Goal: Task Accomplishment & Management: Manage account settings

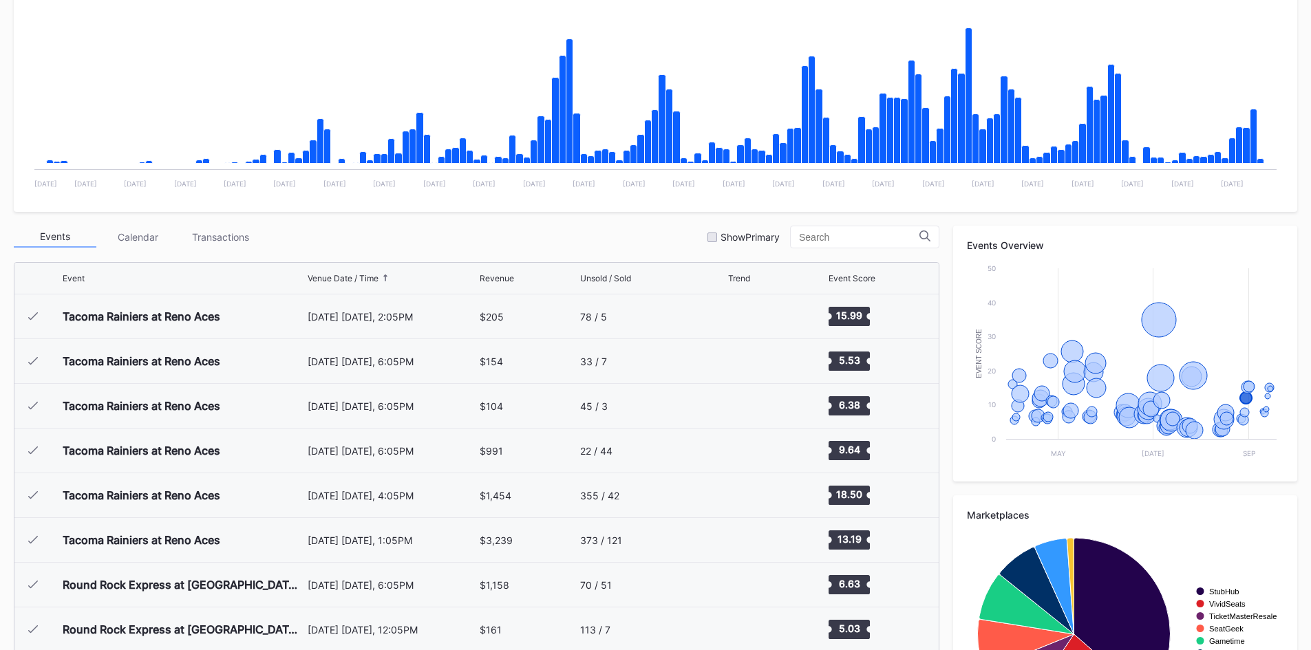
scroll to position [2729, 0]
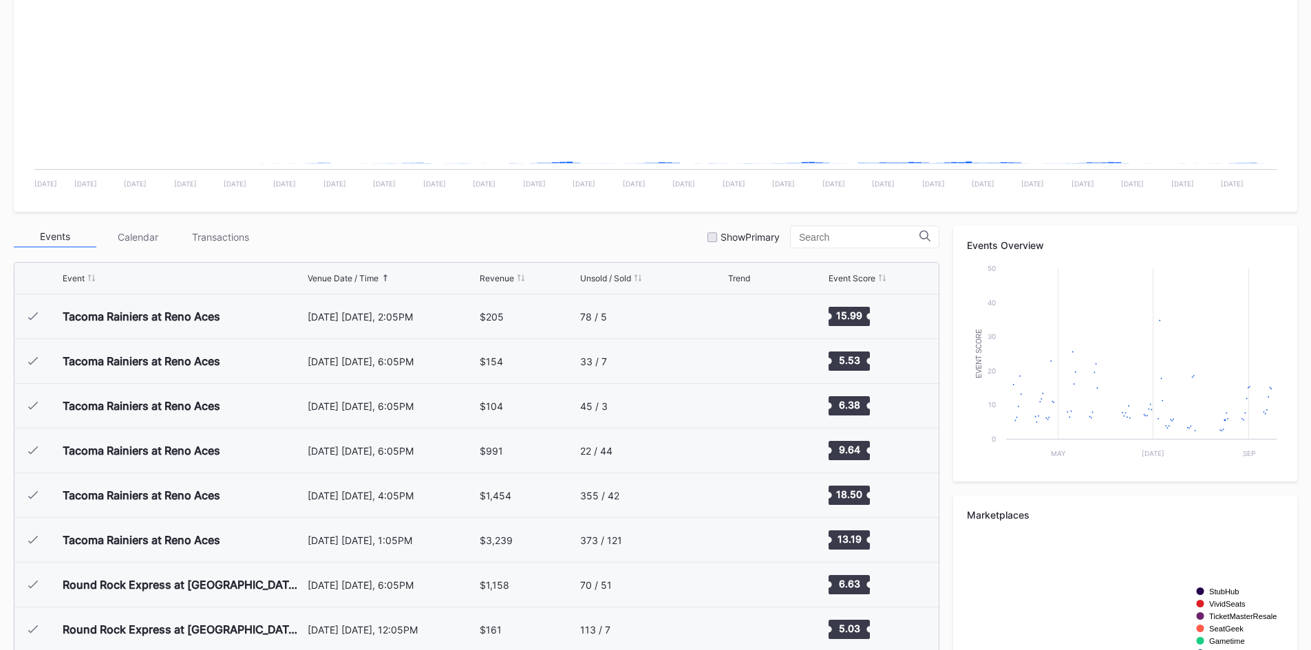
scroll to position [2729, 0]
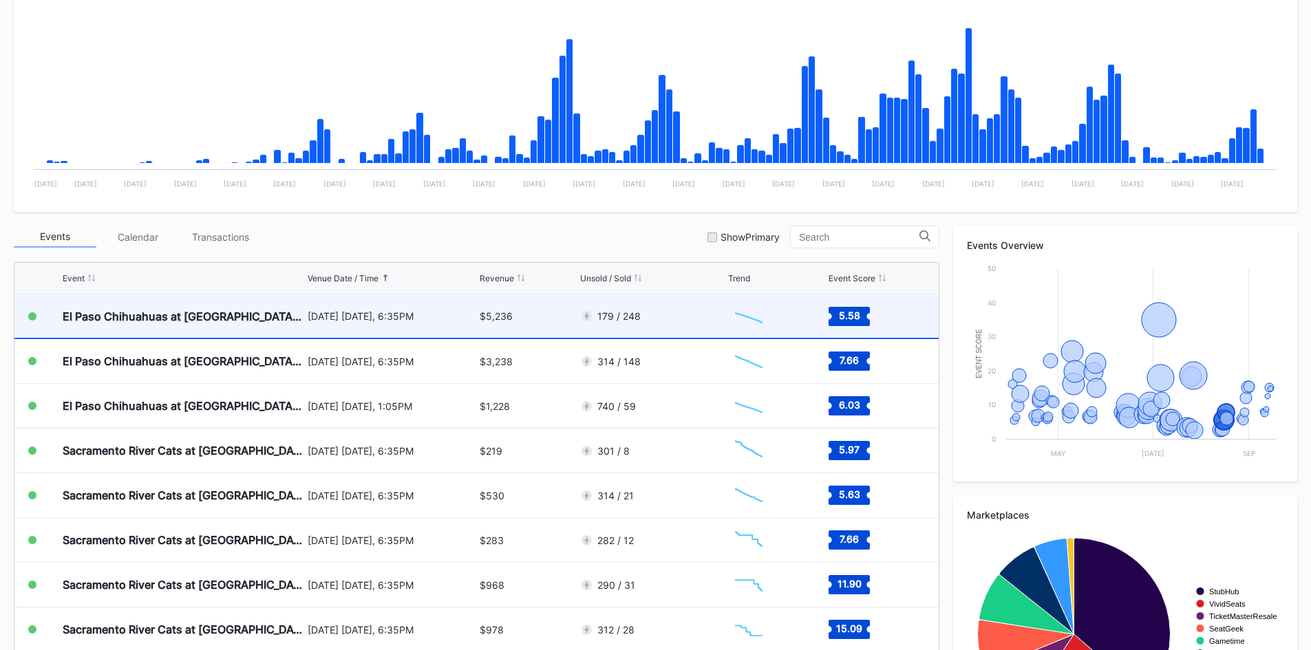
click at [544, 328] on div "$5,236" at bounding box center [528, 316] width 96 height 43
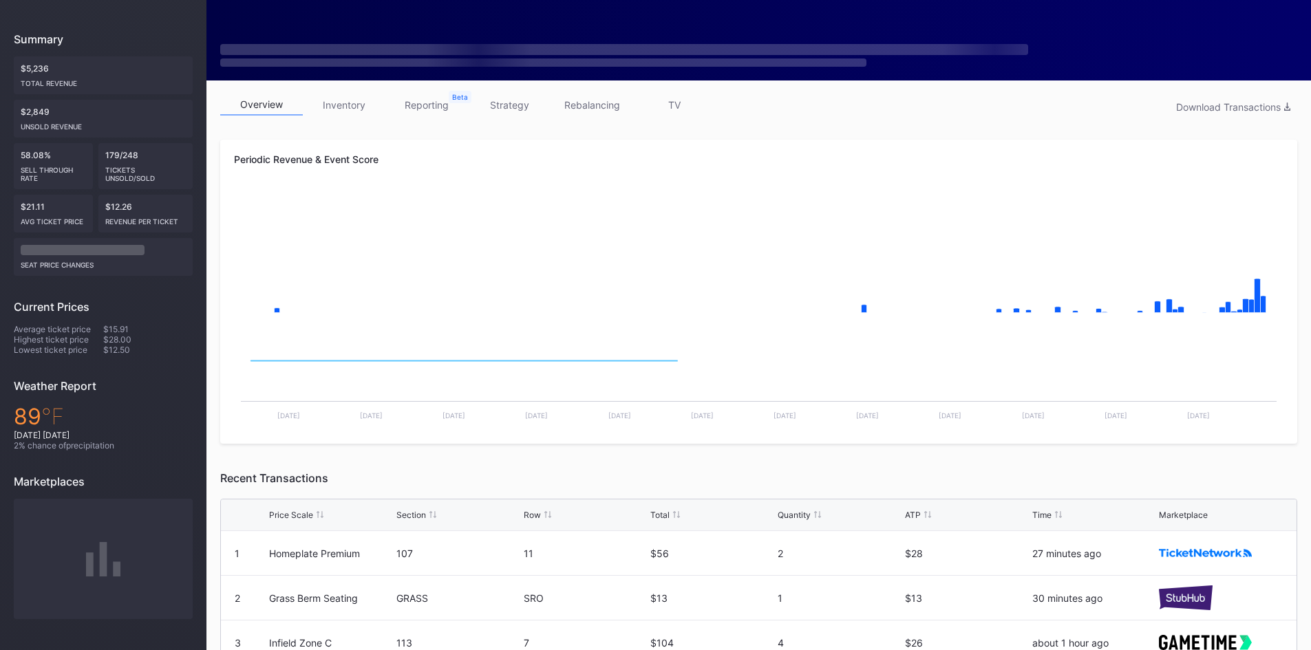
scroll to position [138, 0]
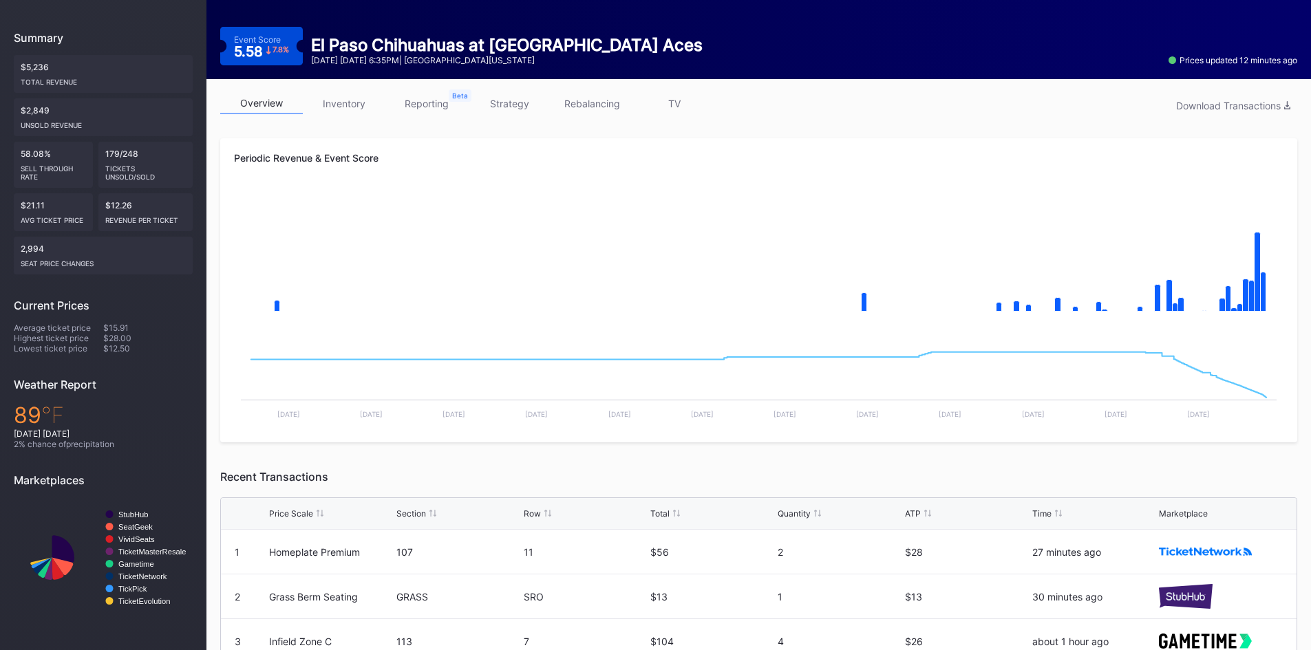
click at [339, 101] on link "inventory" at bounding box center [344, 103] width 83 height 21
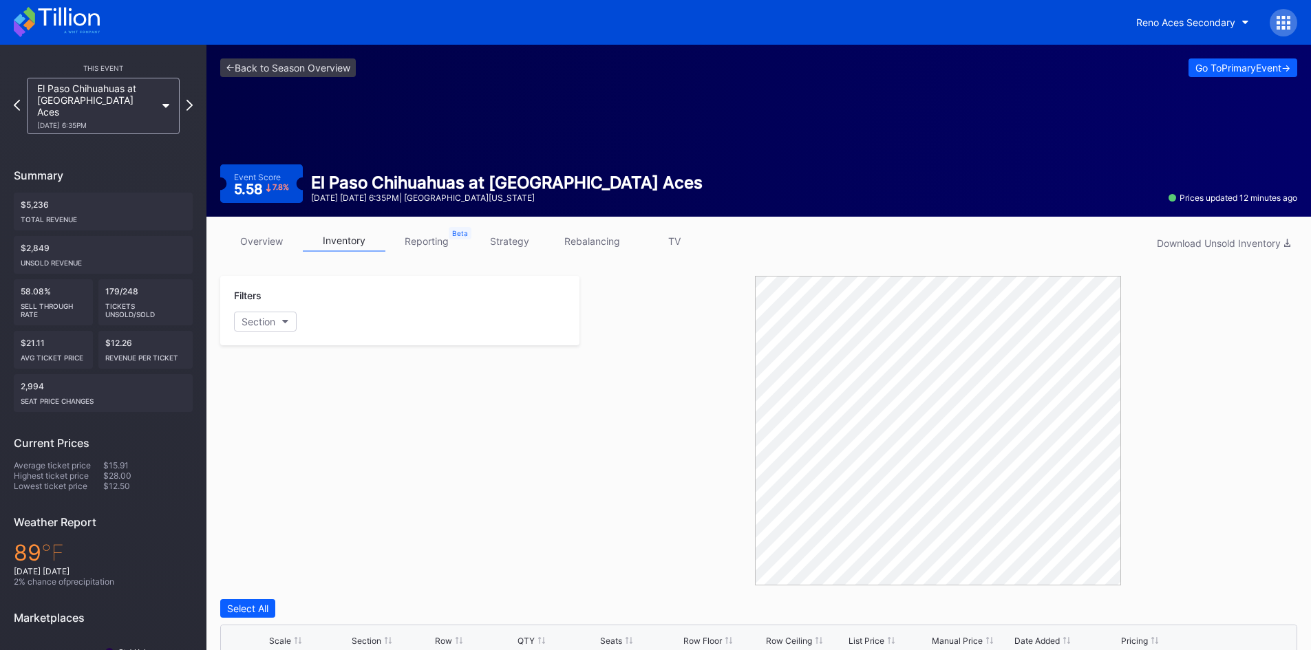
click at [33, 19] on icon at bounding box center [29, 15] width 12 height 17
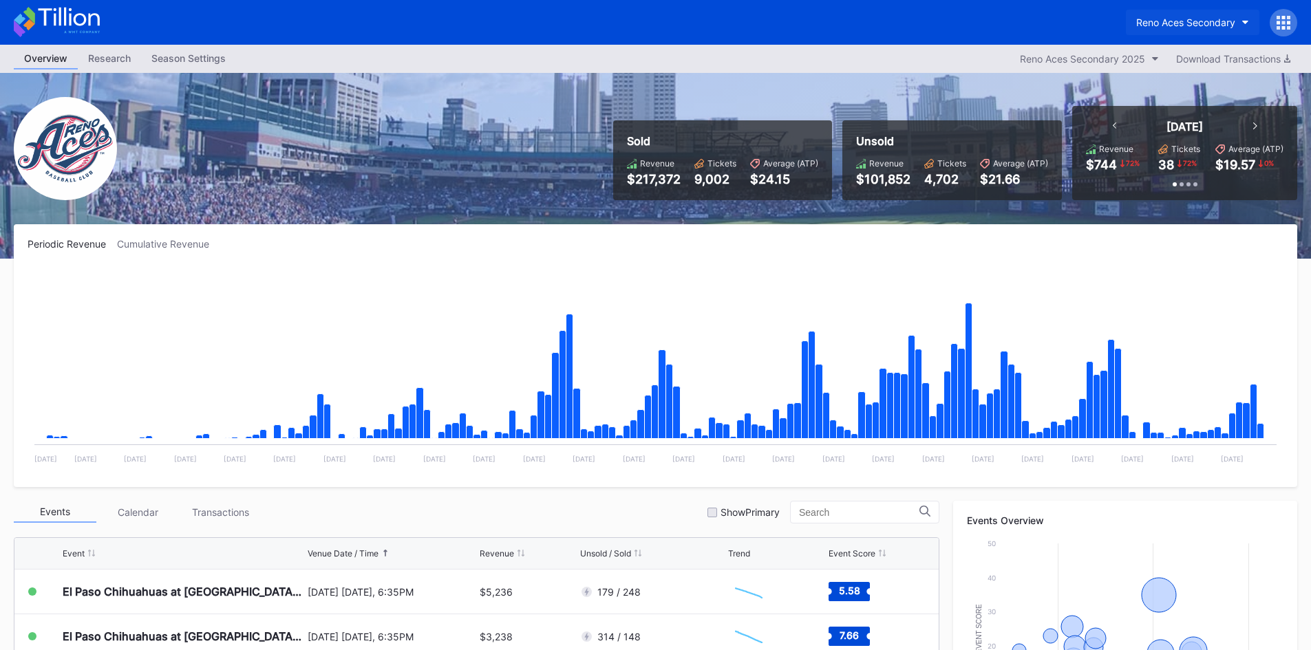
click at [1167, 30] on button "Reno Aces Secondary" at bounding box center [1193, 22] width 134 height 25
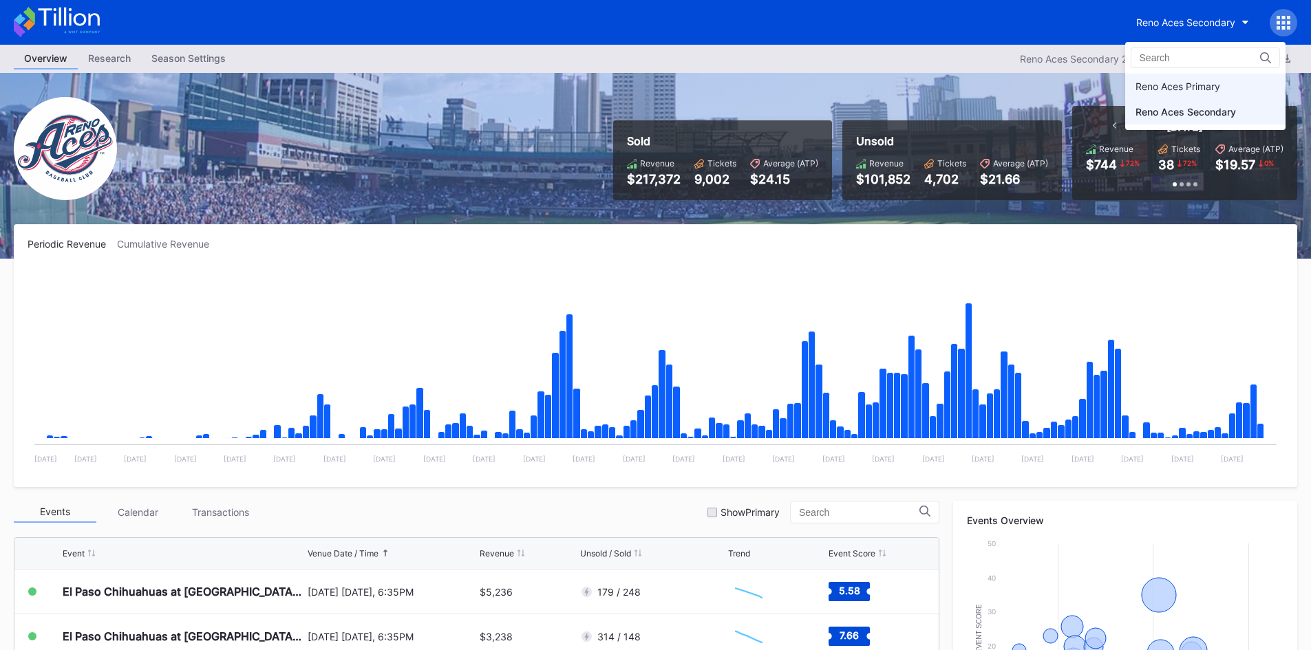
click at [1156, 78] on div "Reno Aces Primary" at bounding box center [1205, 86] width 160 height 25
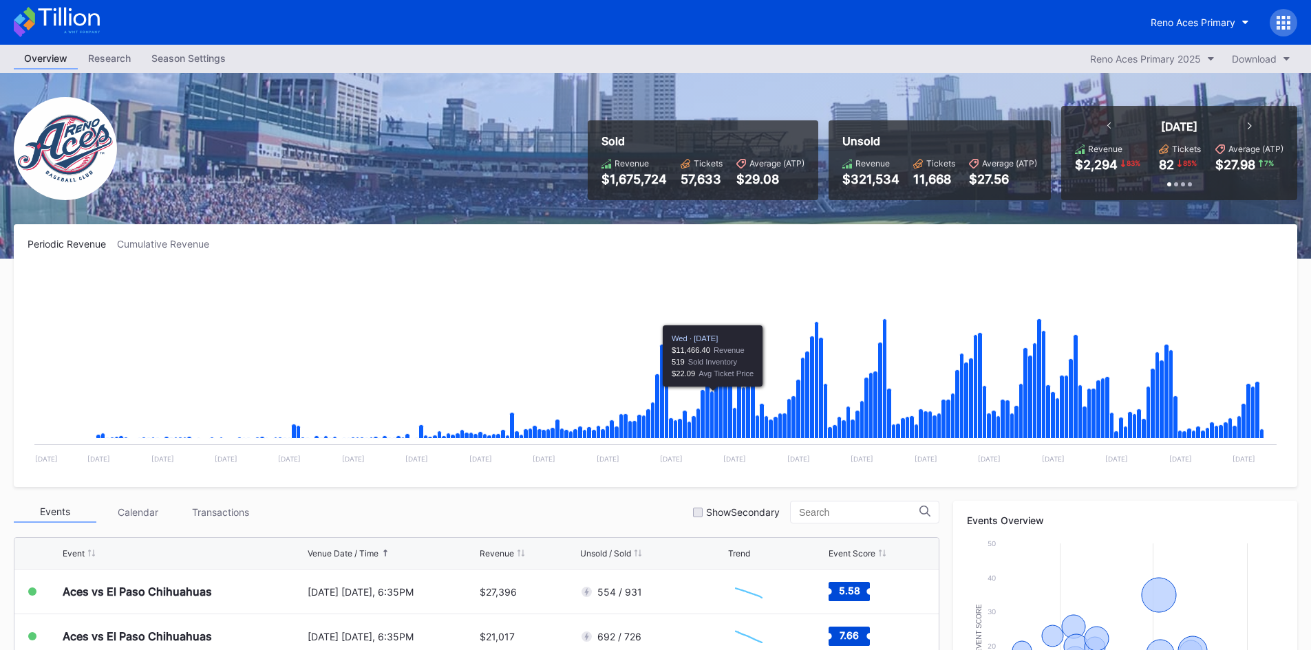
click at [167, 58] on div "Season Settings" at bounding box center [188, 58] width 95 height 20
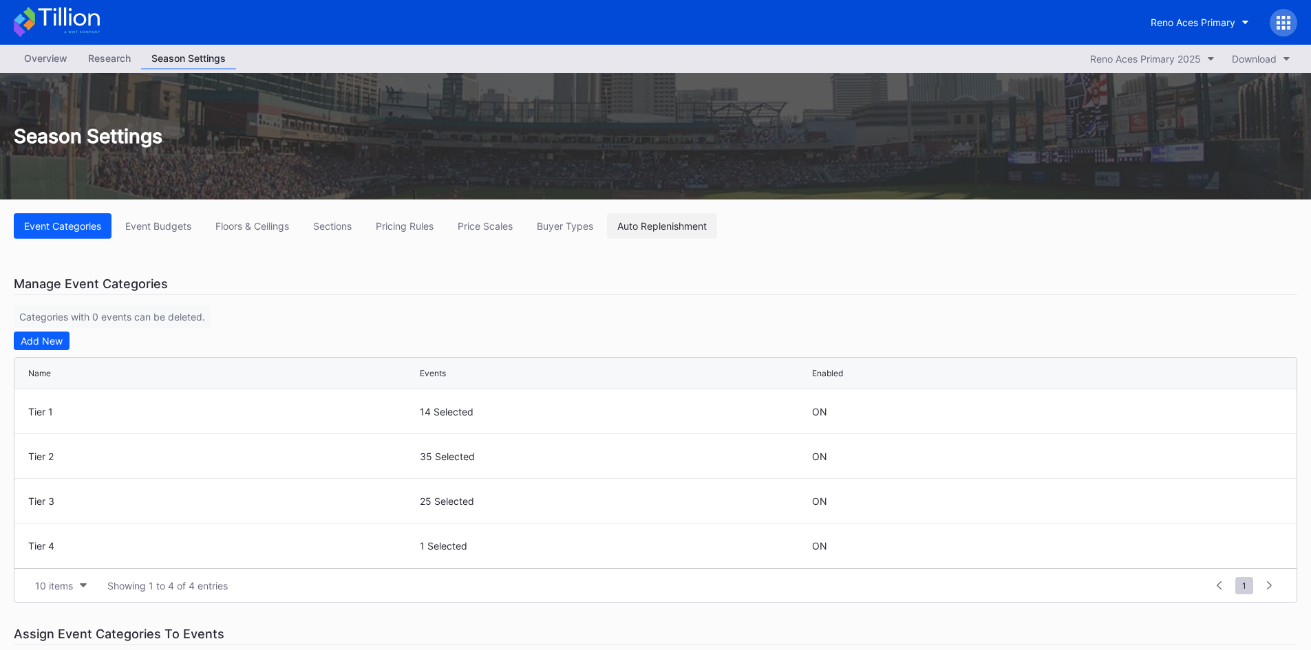
click at [670, 225] on div "Auto Replenishment" at bounding box center [661, 226] width 89 height 12
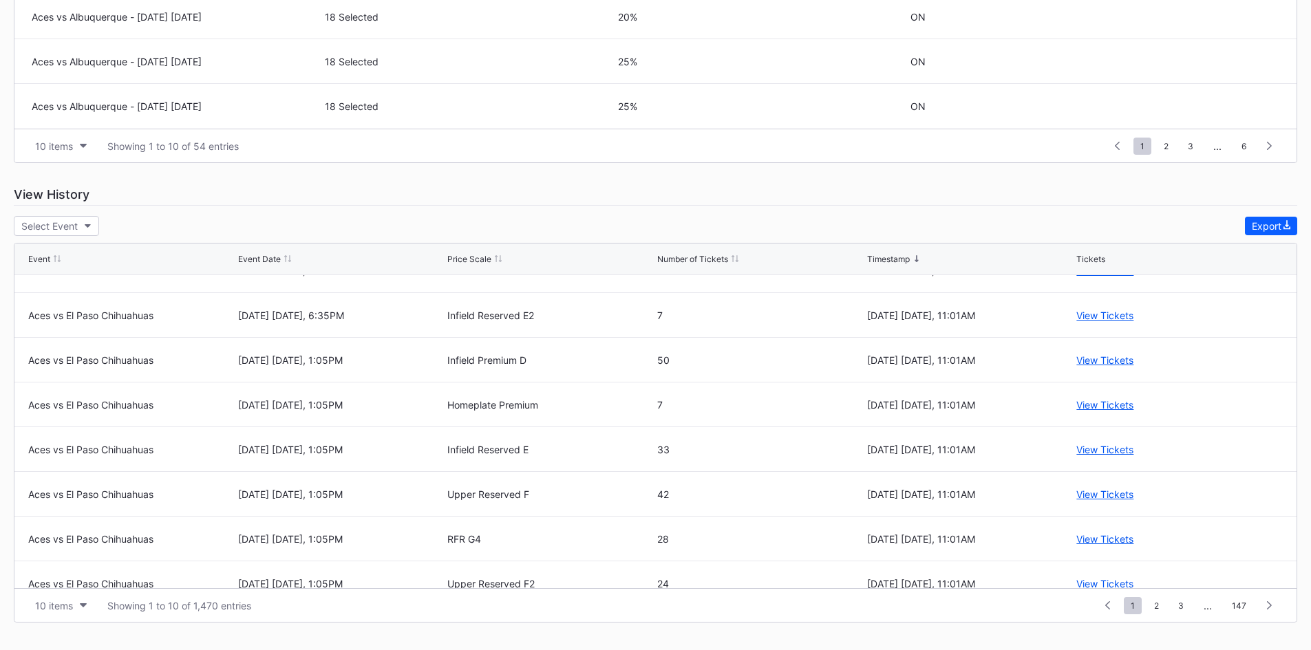
scroll to position [134, 0]
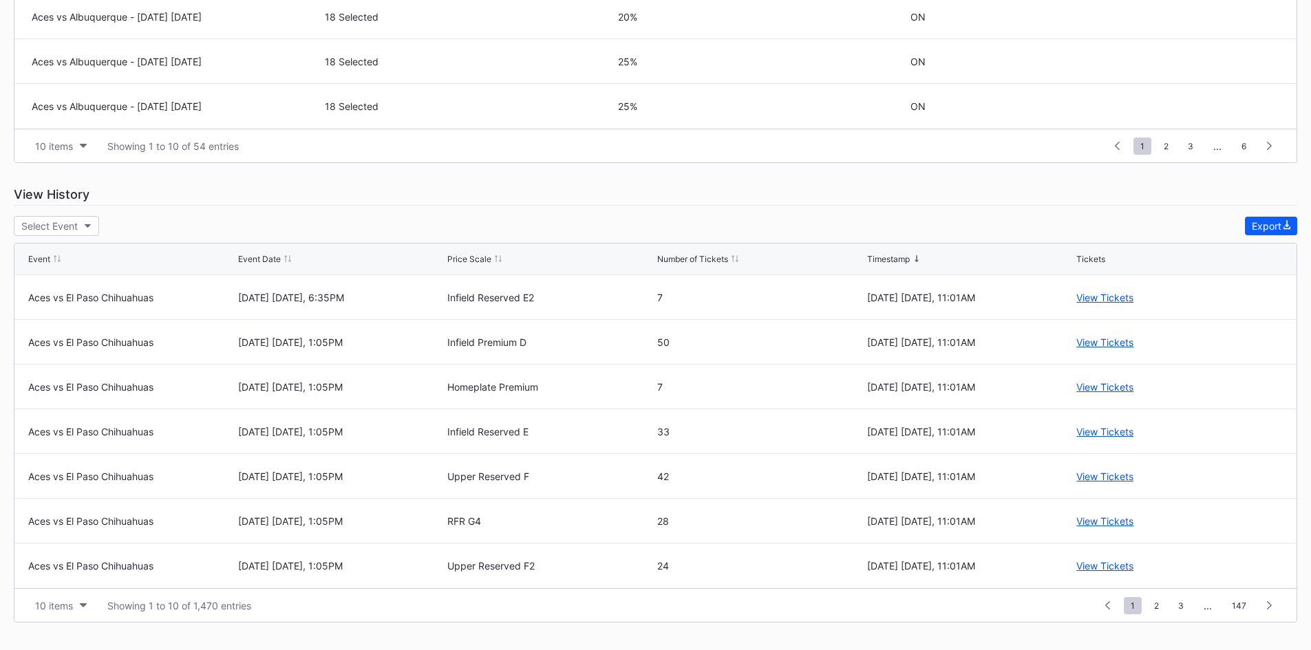
click at [265, 260] on div "Event Date" at bounding box center [259, 259] width 43 height 10
click at [275, 262] on div "Event Date" at bounding box center [259, 259] width 43 height 10
click at [276, 262] on div "Event Date" at bounding box center [259, 259] width 43 height 10
click at [277, 253] on div "Event Event Date Price Scale Number of Tickets Timestamp Tickets" at bounding box center [655, 260] width 1282 height 32
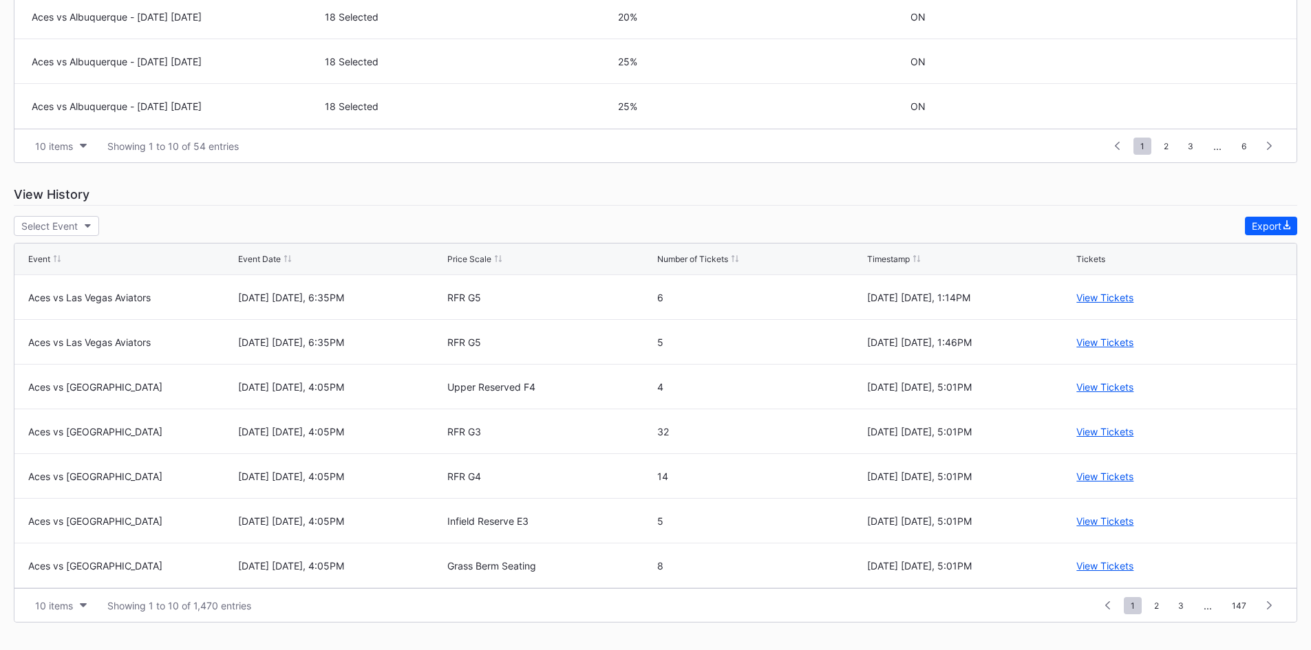
click at [284, 254] on div at bounding box center [287, 259] width 7 height 10
click at [877, 259] on div "Timestamp" at bounding box center [888, 259] width 43 height 10
click at [883, 258] on div "Timestamp" at bounding box center [888, 259] width 43 height 10
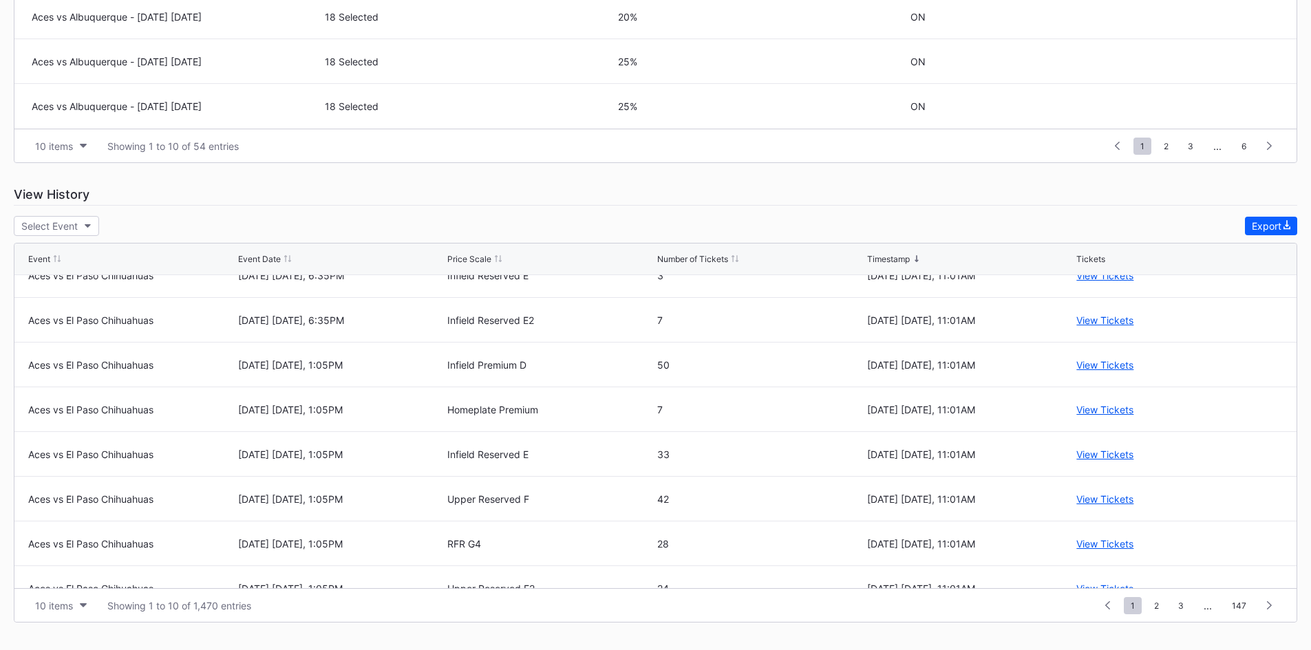
scroll to position [134, 0]
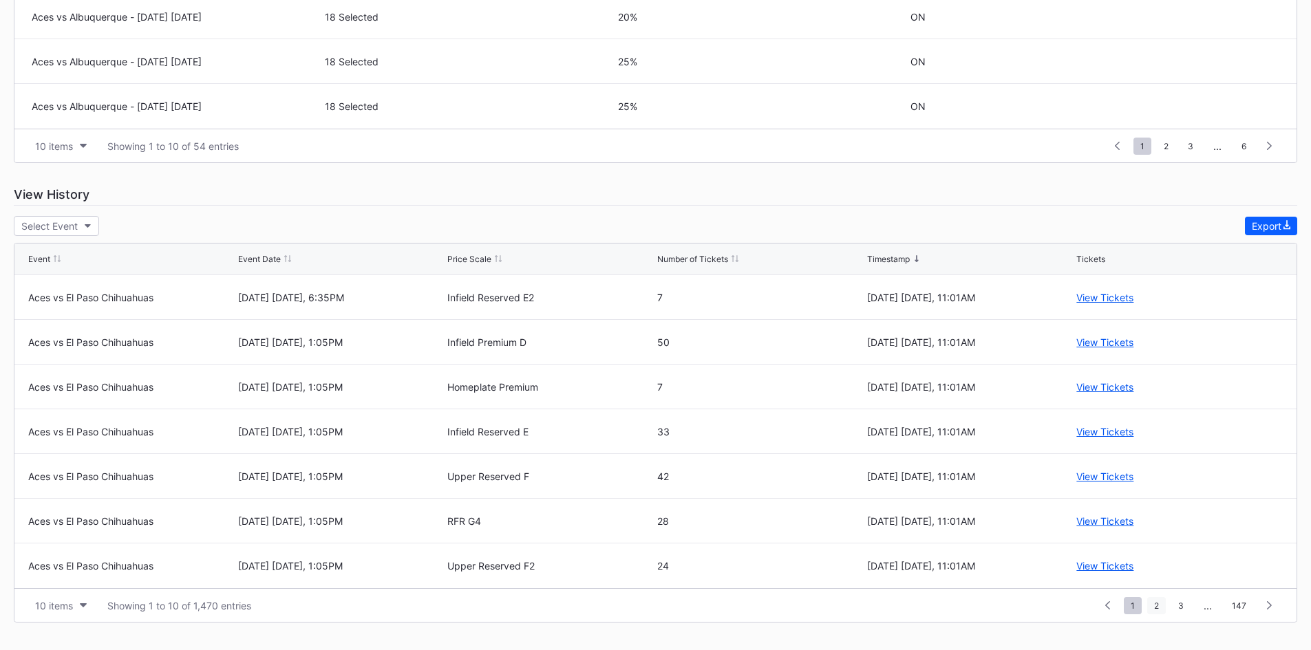
click at [1160, 600] on span "2" at bounding box center [1156, 605] width 19 height 17
click at [257, 255] on div "Event Date" at bounding box center [259, 259] width 43 height 10
click at [261, 261] on div "Event Date" at bounding box center [259, 259] width 43 height 10
click at [1188, 605] on span "4" at bounding box center [1181, 605] width 19 height 17
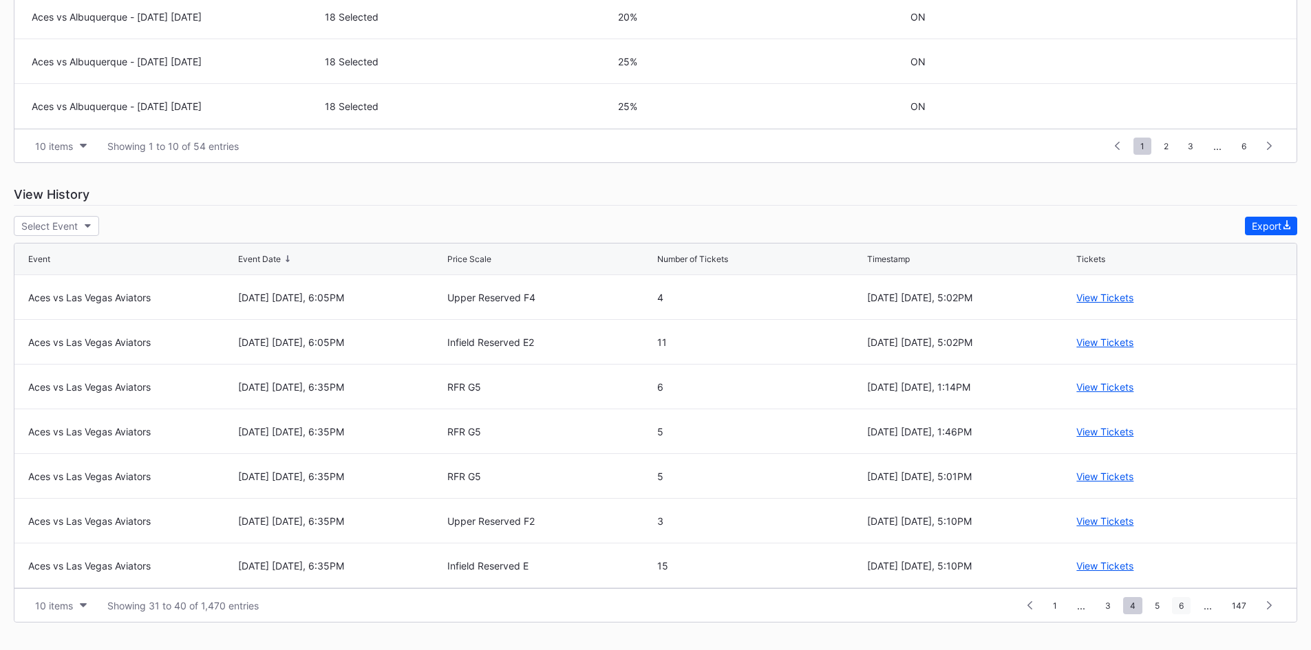
click at [1187, 605] on span "6" at bounding box center [1181, 605] width 19 height 17
click at [1187, 605] on span "8" at bounding box center [1181, 605] width 19 height 17
click at [1187, 605] on span "10" at bounding box center [1178, 605] width 23 height 17
click at [1187, 605] on span "12" at bounding box center [1179, 605] width 23 height 17
click at [1187, 605] on span "14" at bounding box center [1178, 605] width 23 height 17
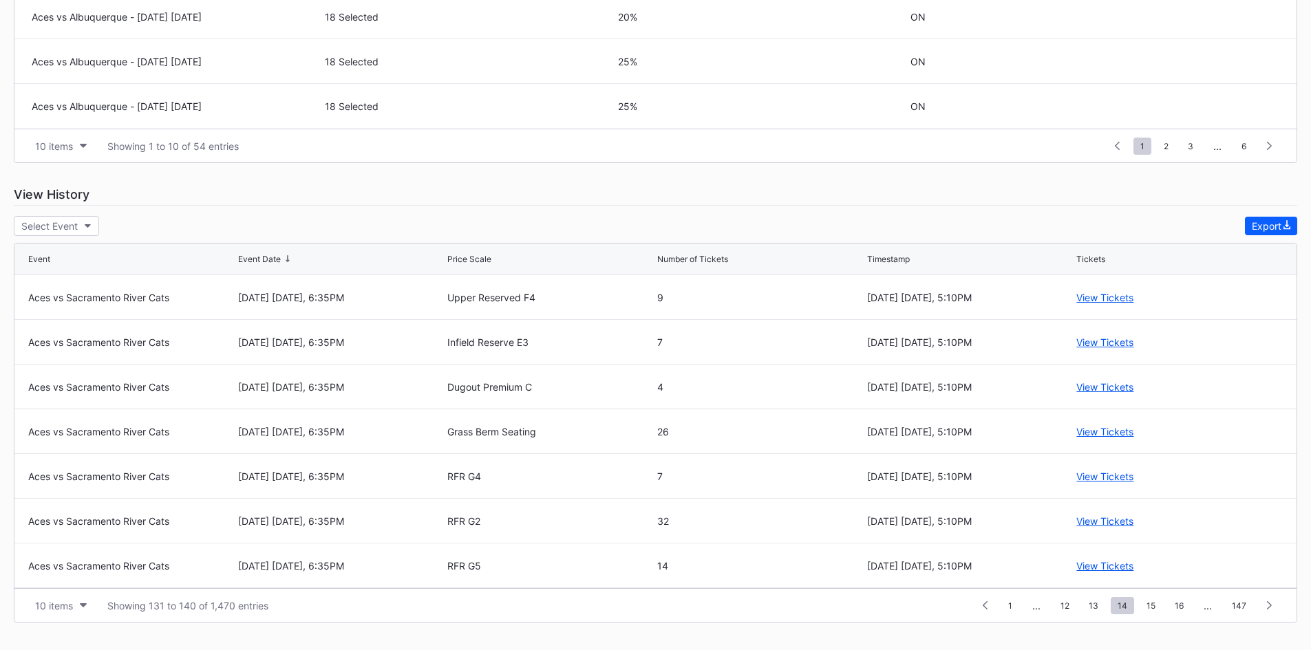
click at [1187, 605] on span "16" at bounding box center [1179, 605] width 23 height 17
click at [1187, 605] on span "18" at bounding box center [1179, 605] width 23 height 17
click at [1187, 605] on span "20" at bounding box center [1179, 605] width 24 height 17
click at [1187, 605] on span "22" at bounding box center [1178, 605] width 23 height 17
click at [1187, 605] on span "24" at bounding box center [1179, 605] width 24 height 17
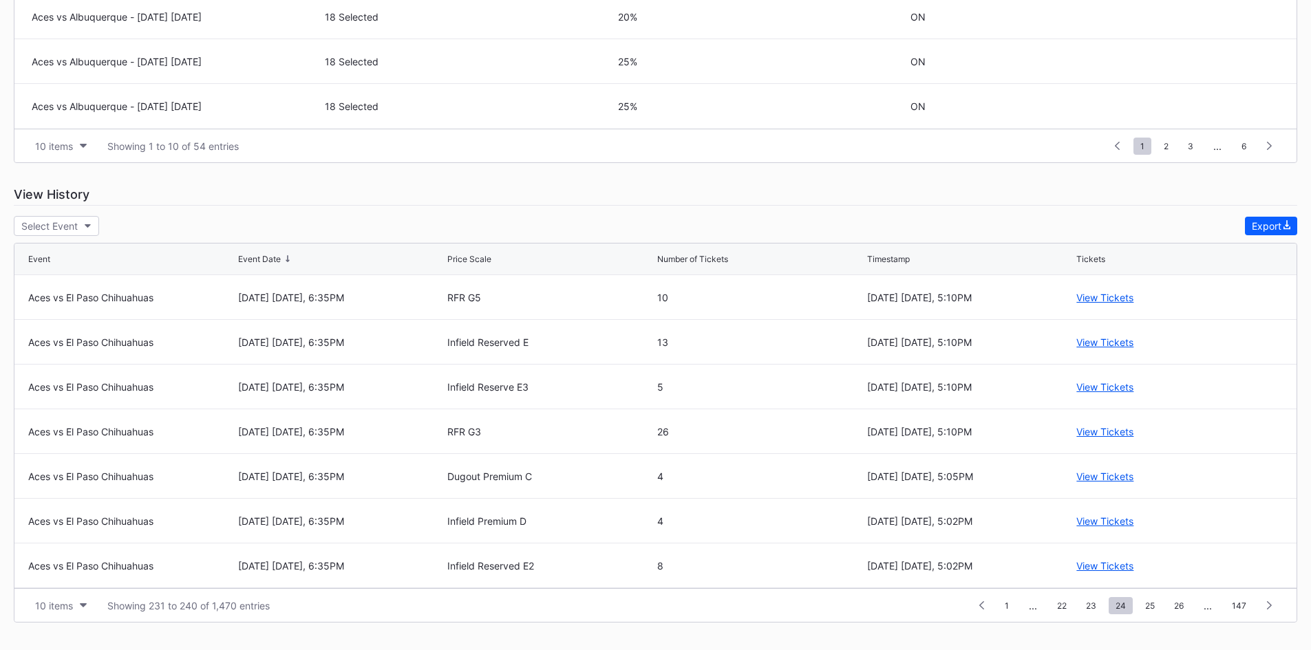
click at [1187, 605] on span "26" at bounding box center [1178, 605] width 23 height 17
click at [1187, 605] on span "28" at bounding box center [1178, 605] width 23 height 17
click at [1152, 602] on span "29" at bounding box center [1148, 605] width 23 height 17
click at [1154, 611] on span "30" at bounding box center [1149, 605] width 25 height 17
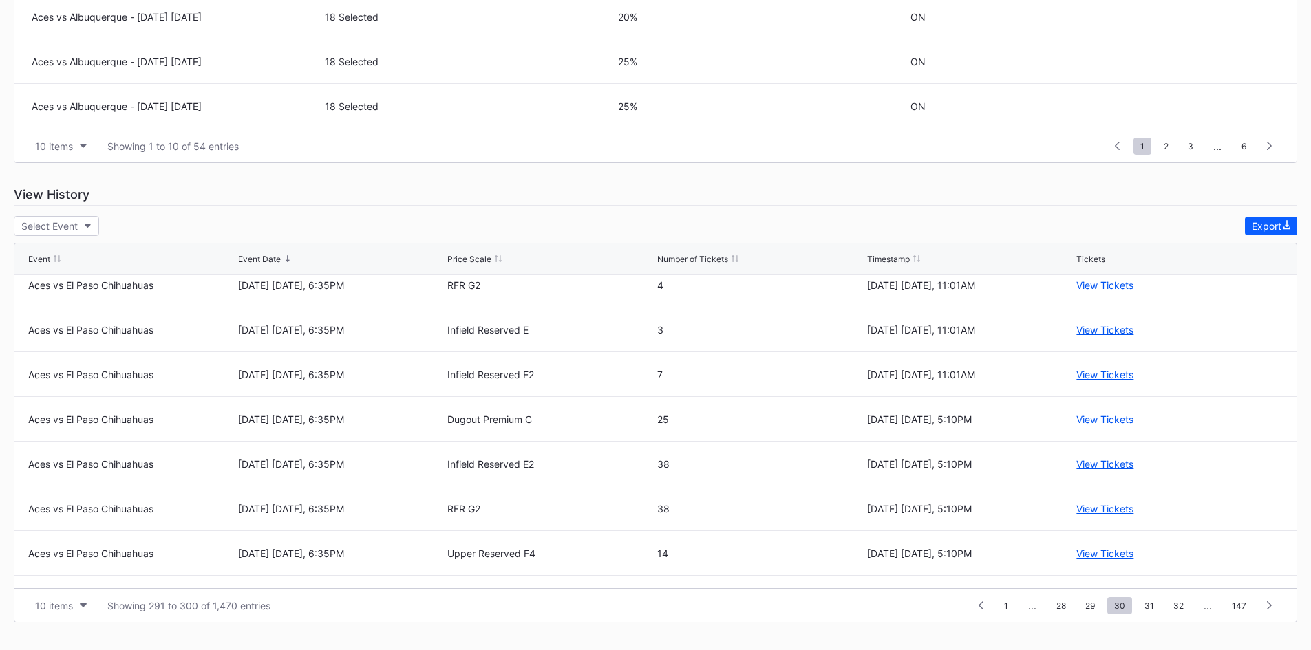
scroll to position [0, 0]
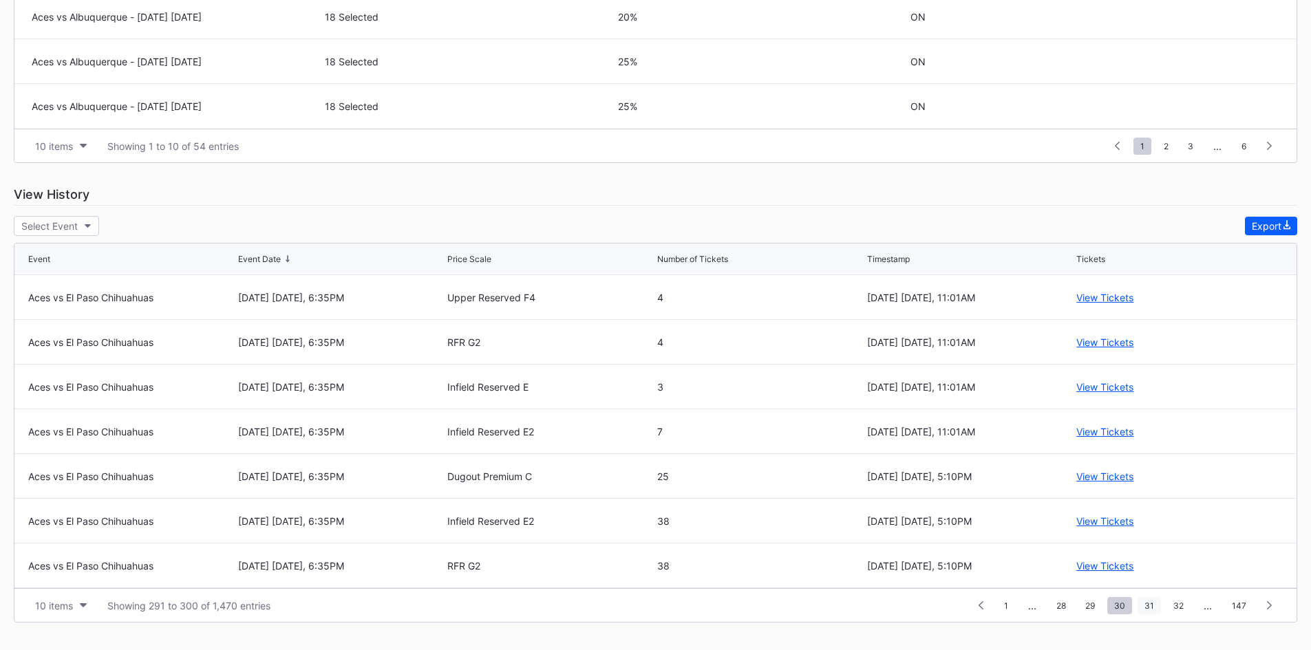
click at [1147, 606] on span "31" at bounding box center [1149, 605] width 23 height 17
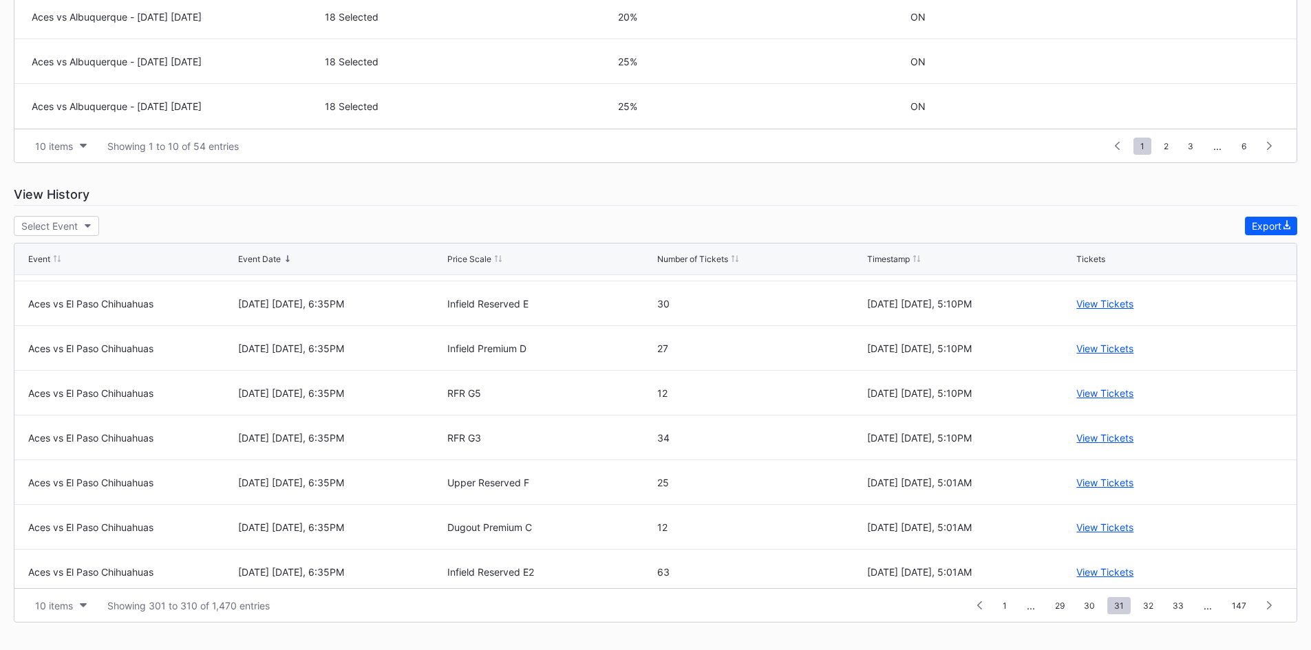
scroll to position [134, 0]
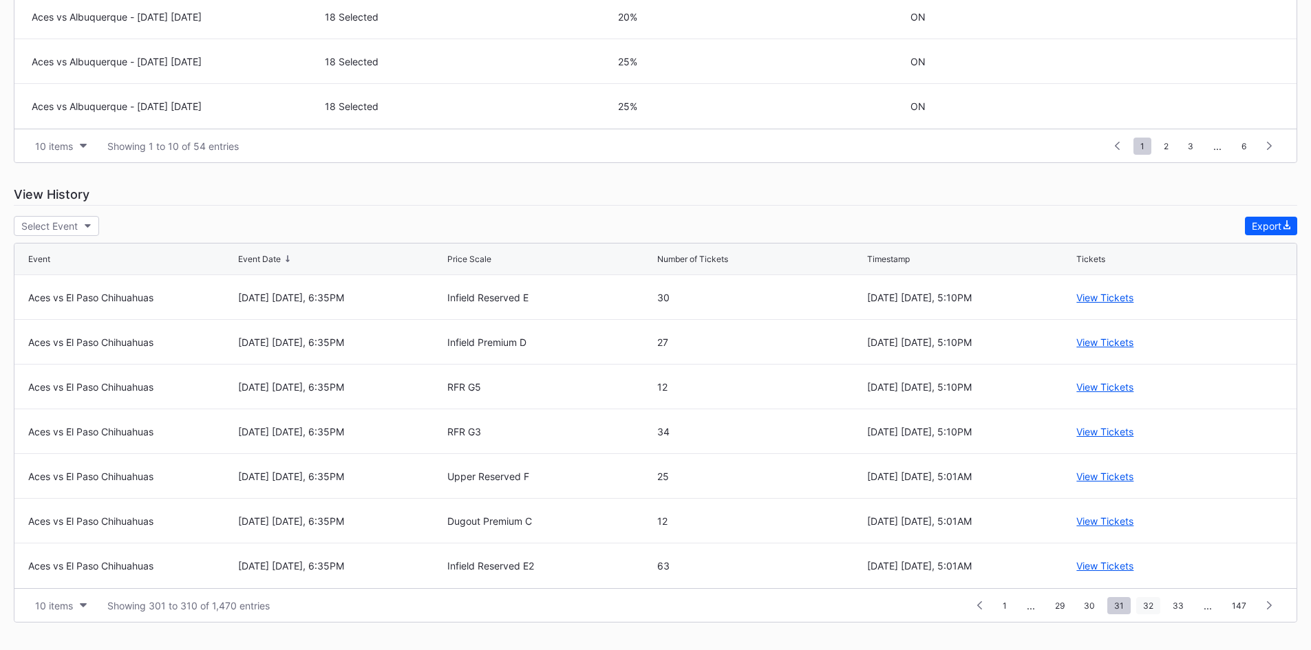
click at [1150, 609] on span "32" at bounding box center [1148, 605] width 24 height 17
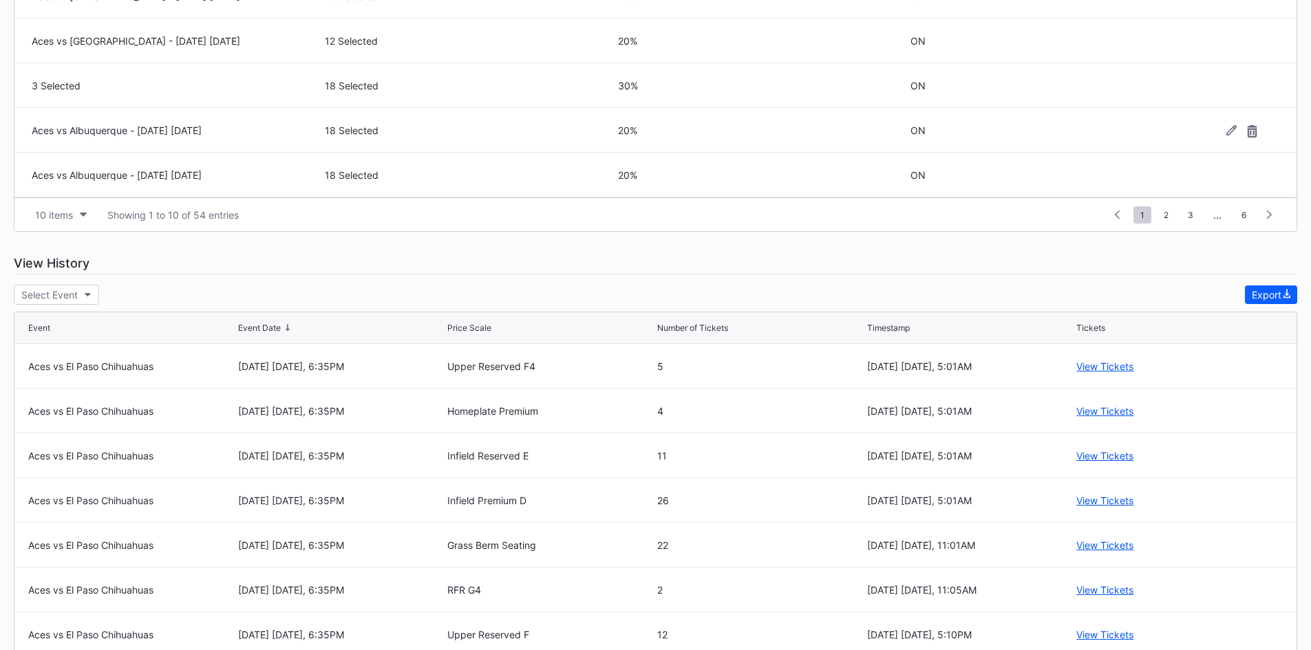
scroll to position [0, 0]
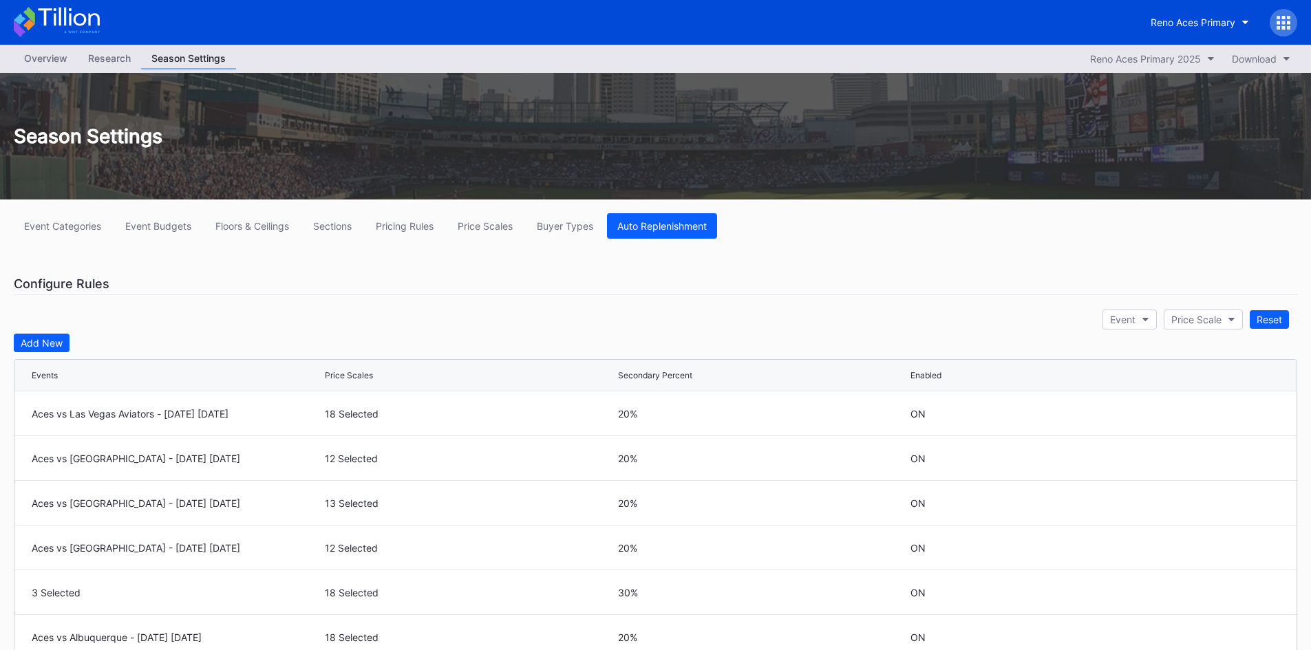
click at [60, 19] on icon at bounding box center [68, 17] width 61 height 19
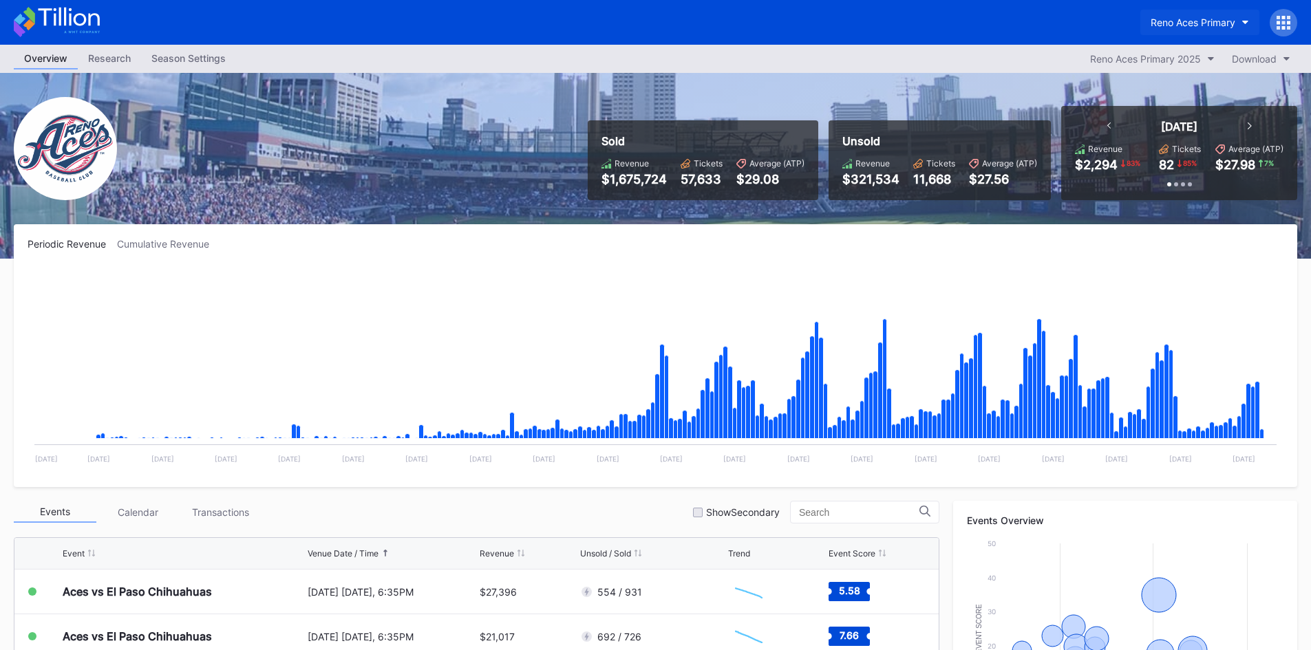
click at [1160, 26] on div "Reno Aces Primary" at bounding box center [1193, 23] width 85 height 12
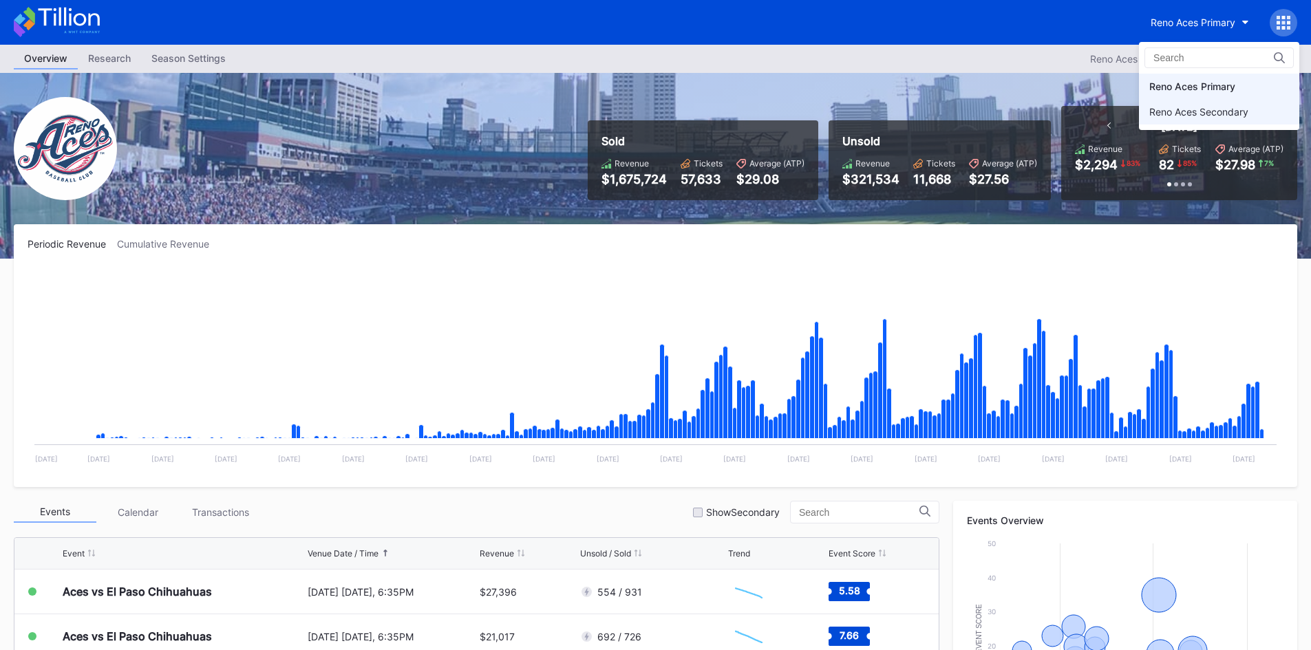
click at [1187, 114] on div "Reno Aces Secondary" at bounding box center [1199, 112] width 99 height 12
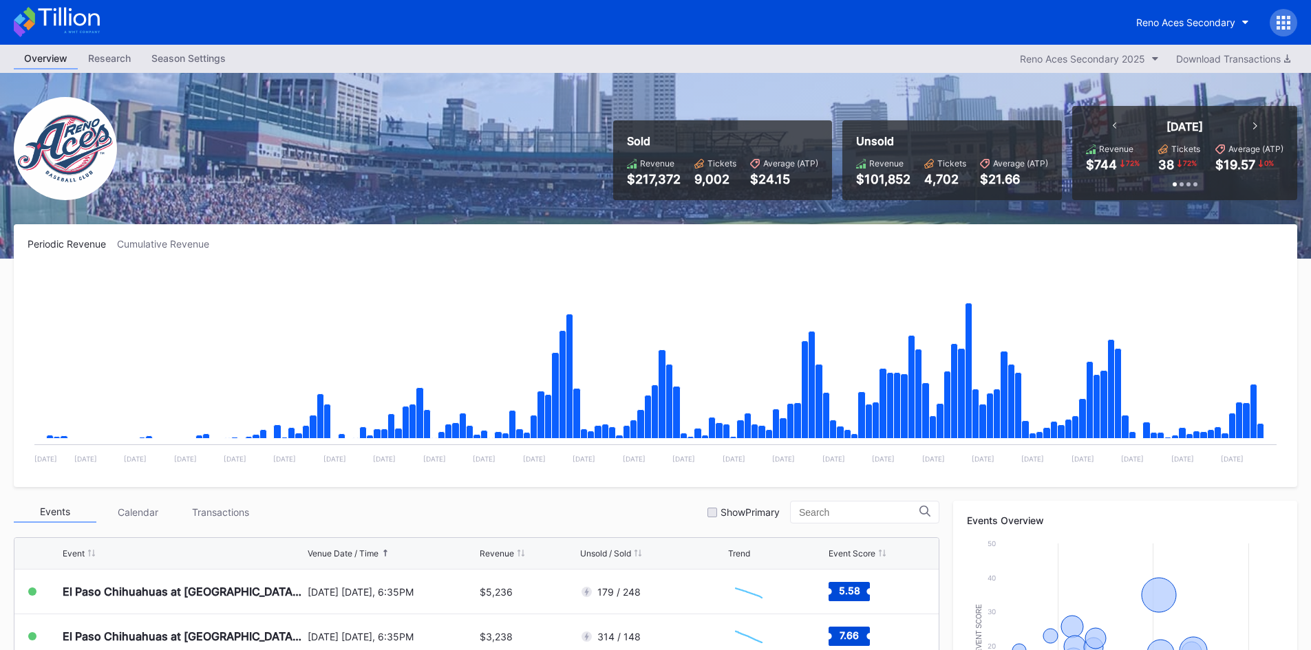
click at [67, 15] on icon at bounding box center [57, 22] width 86 height 30
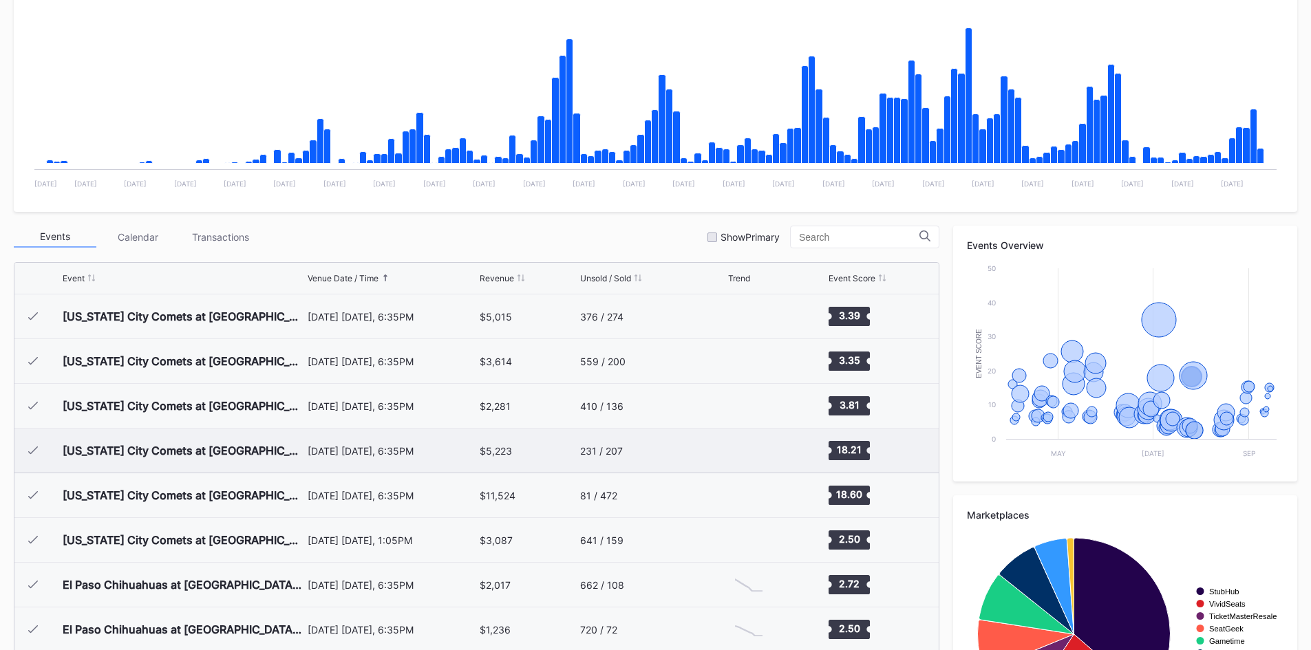
scroll to position [2179, 0]
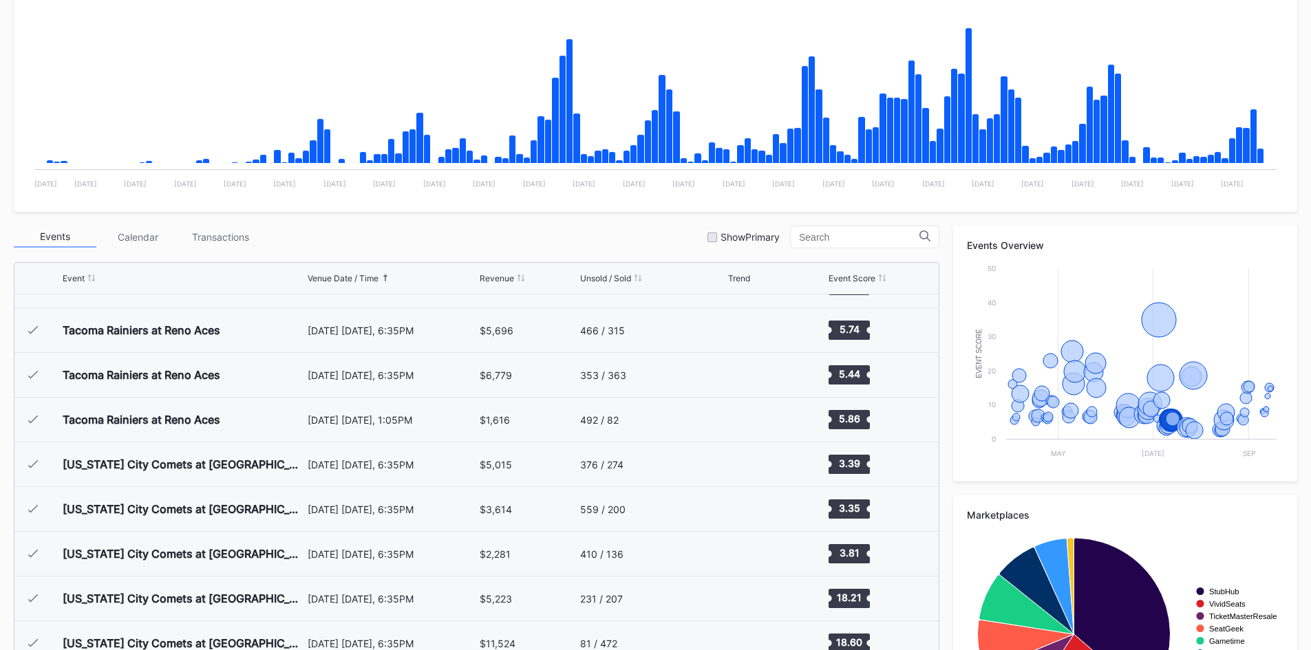
click at [618, 287] on div "Event Venue Date / Time Revenue Unsold / Sold Trend Event Score" at bounding box center [476, 279] width 924 height 32
click at [621, 282] on div "Unsold / Sold" at bounding box center [605, 278] width 51 height 10
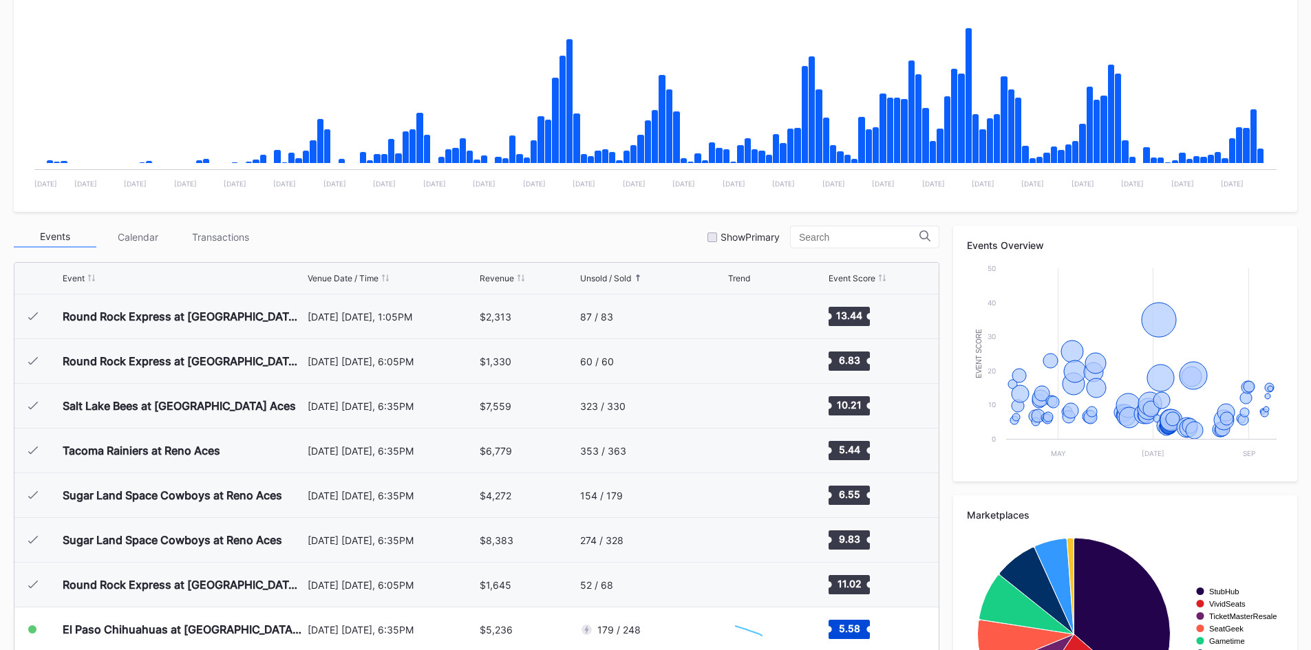
click at [631, 280] on div "Unsold / Sold" at bounding box center [605, 278] width 51 height 10
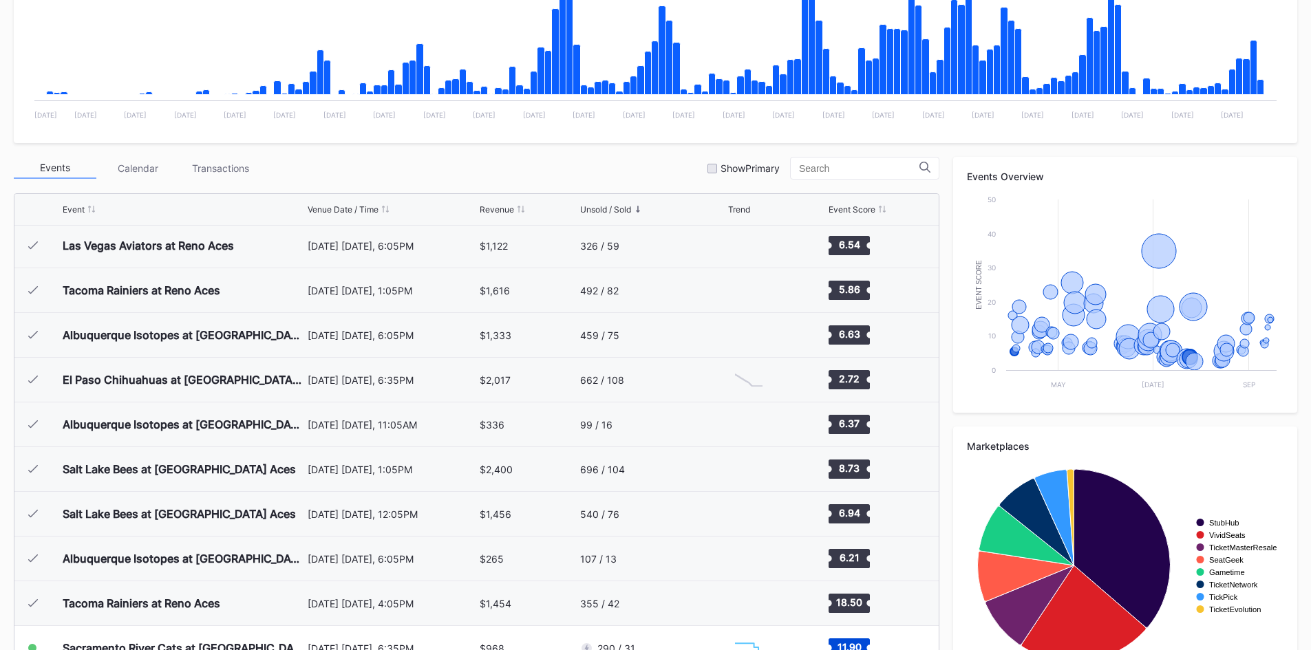
scroll to position [2272, 0]
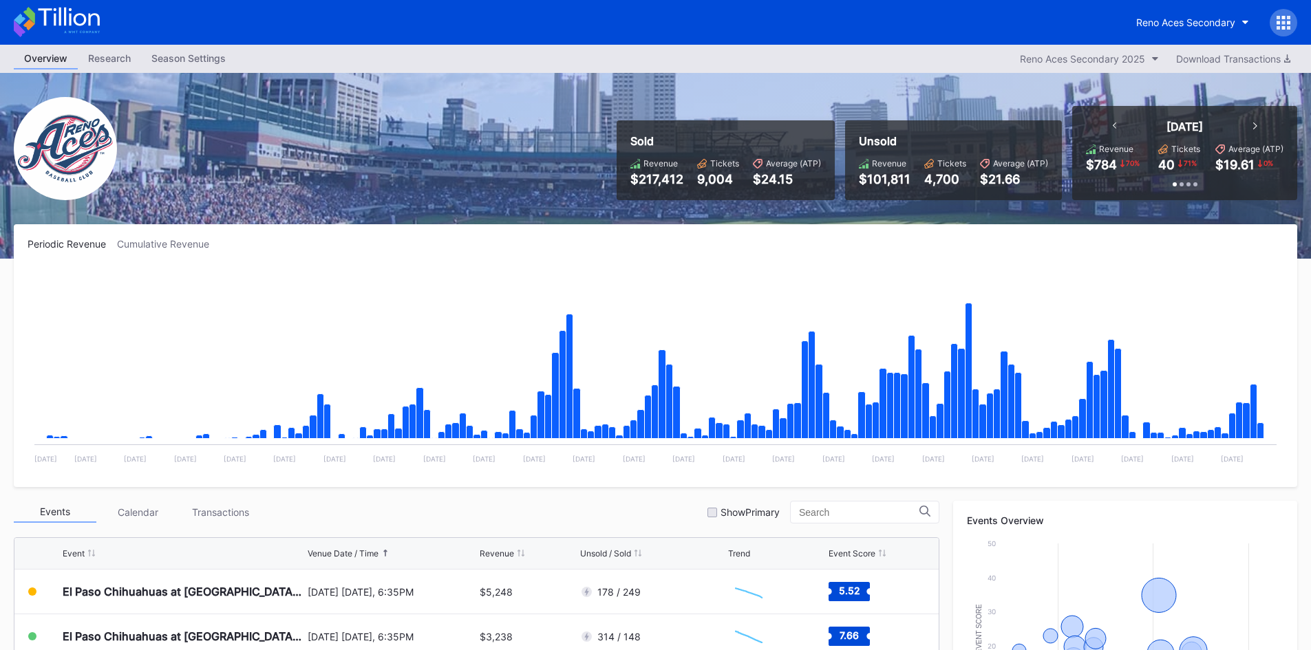
click at [56, 27] on icon at bounding box center [57, 22] width 86 height 30
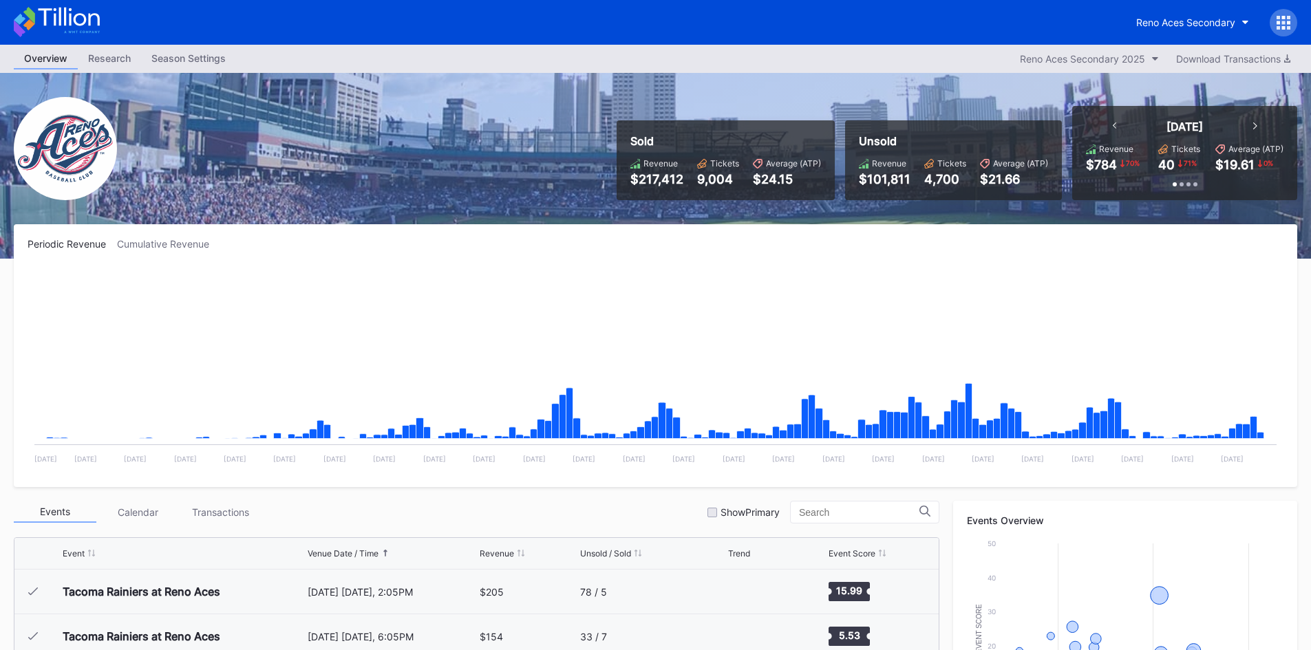
scroll to position [2729, 0]
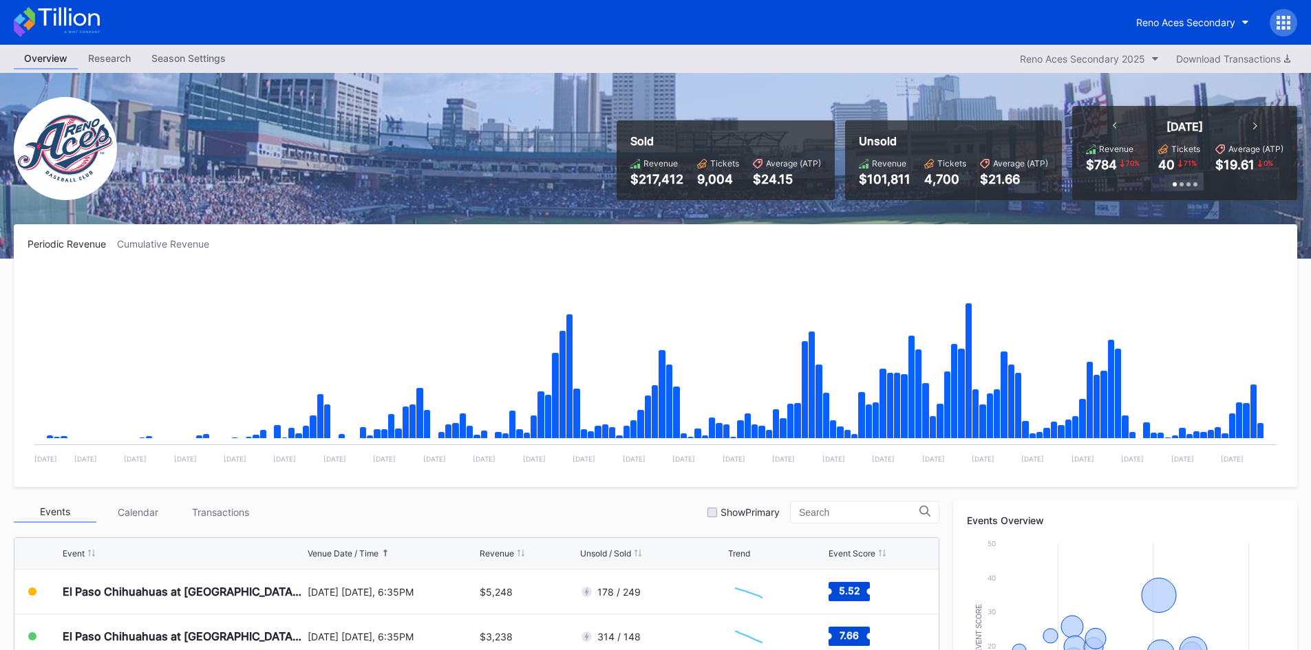
click at [62, 8] on icon at bounding box center [57, 22] width 86 height 30
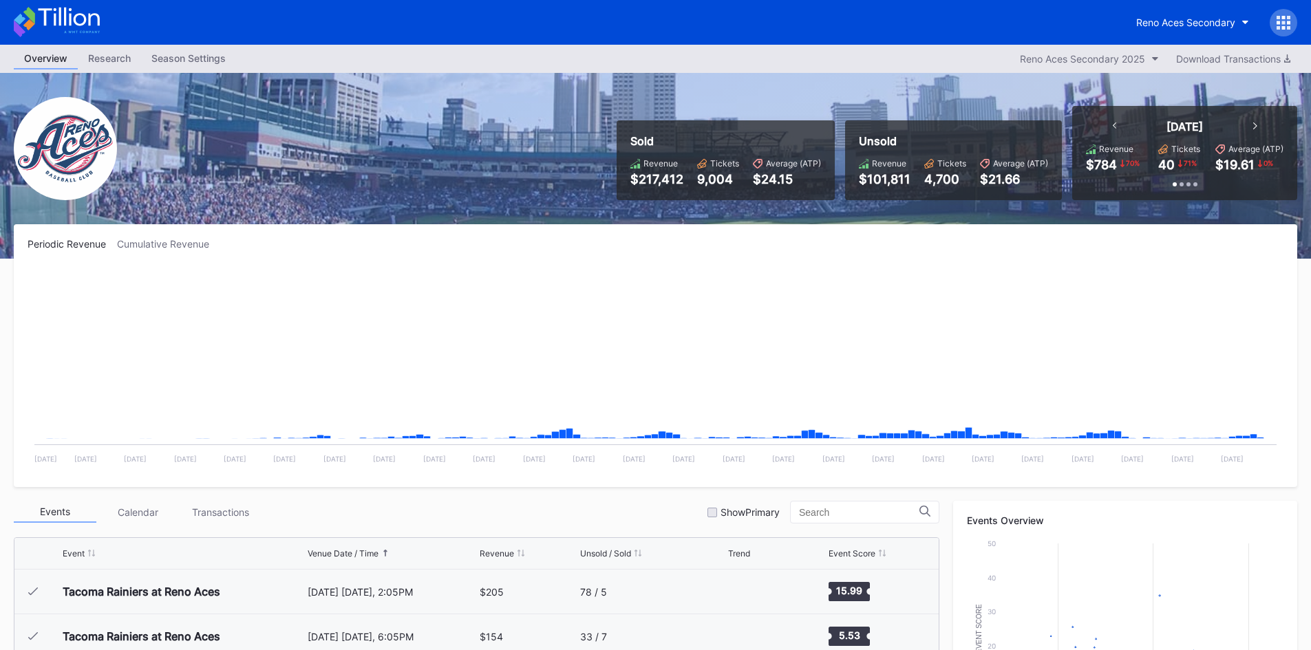
scroll to position [2729, 0]
